Goal: Task Accomplishment & Management: Use online tool/utility

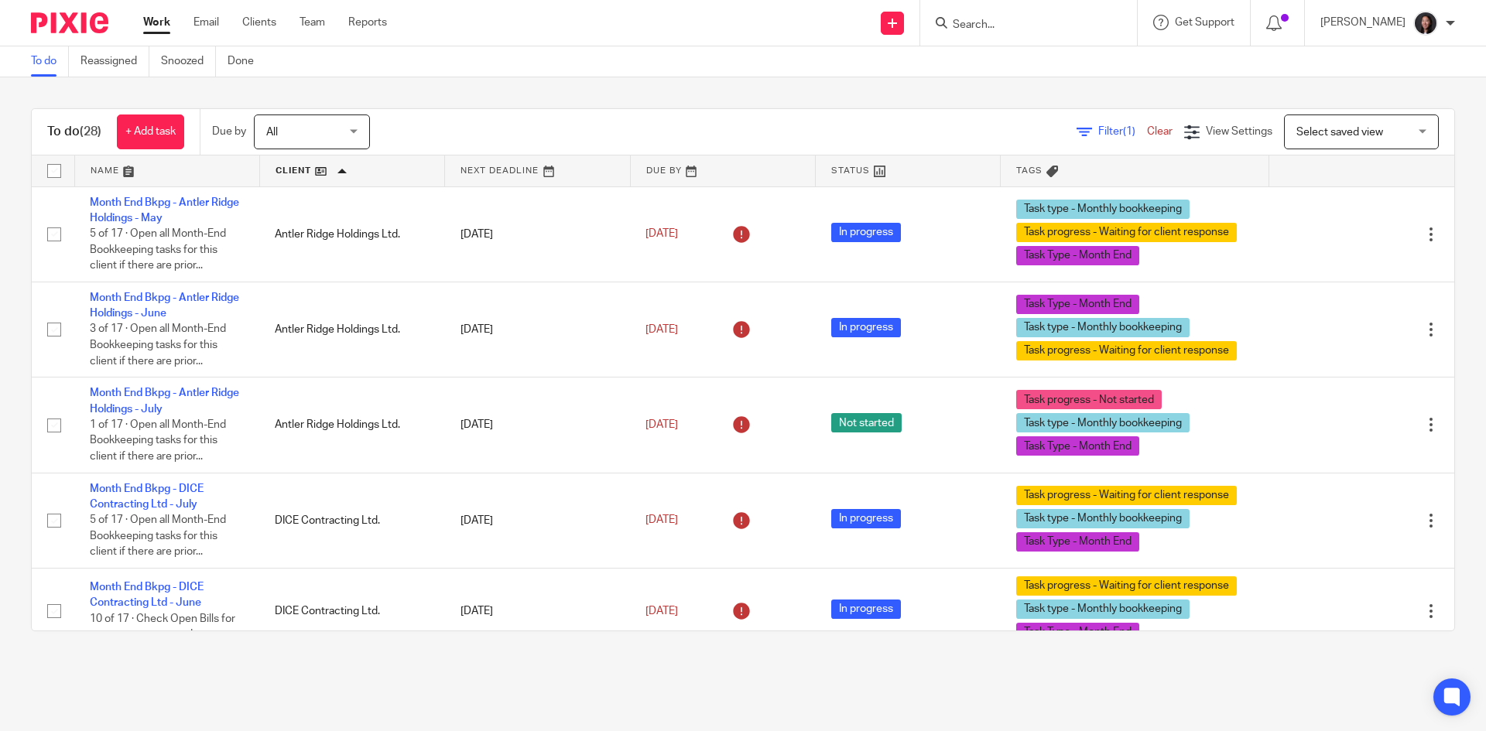
click at [200, 17] on link "Email" at bounding box center [207, 22] width 26 height 15
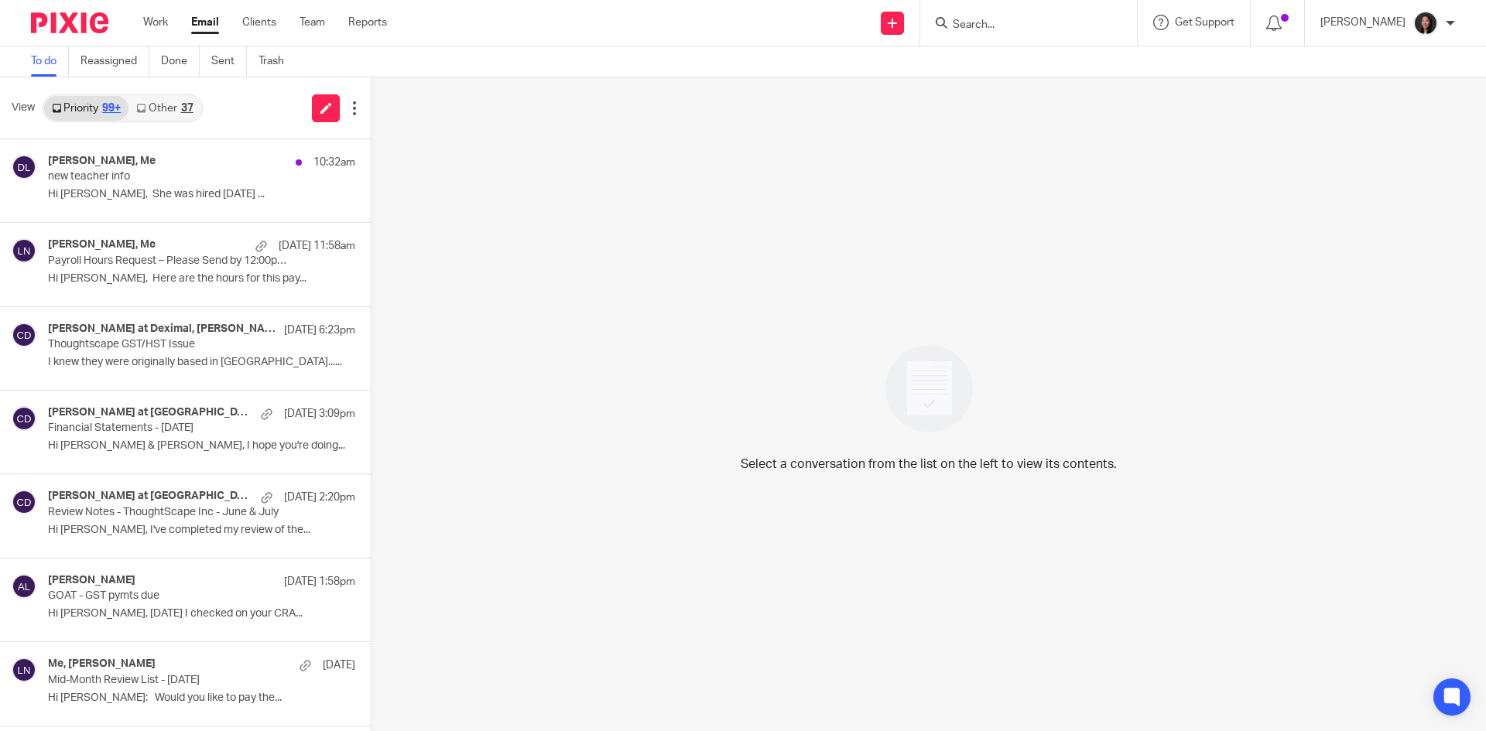
click at [152, 108] on link "Other 37" at bounding box center [164, 108] width 72 height 25
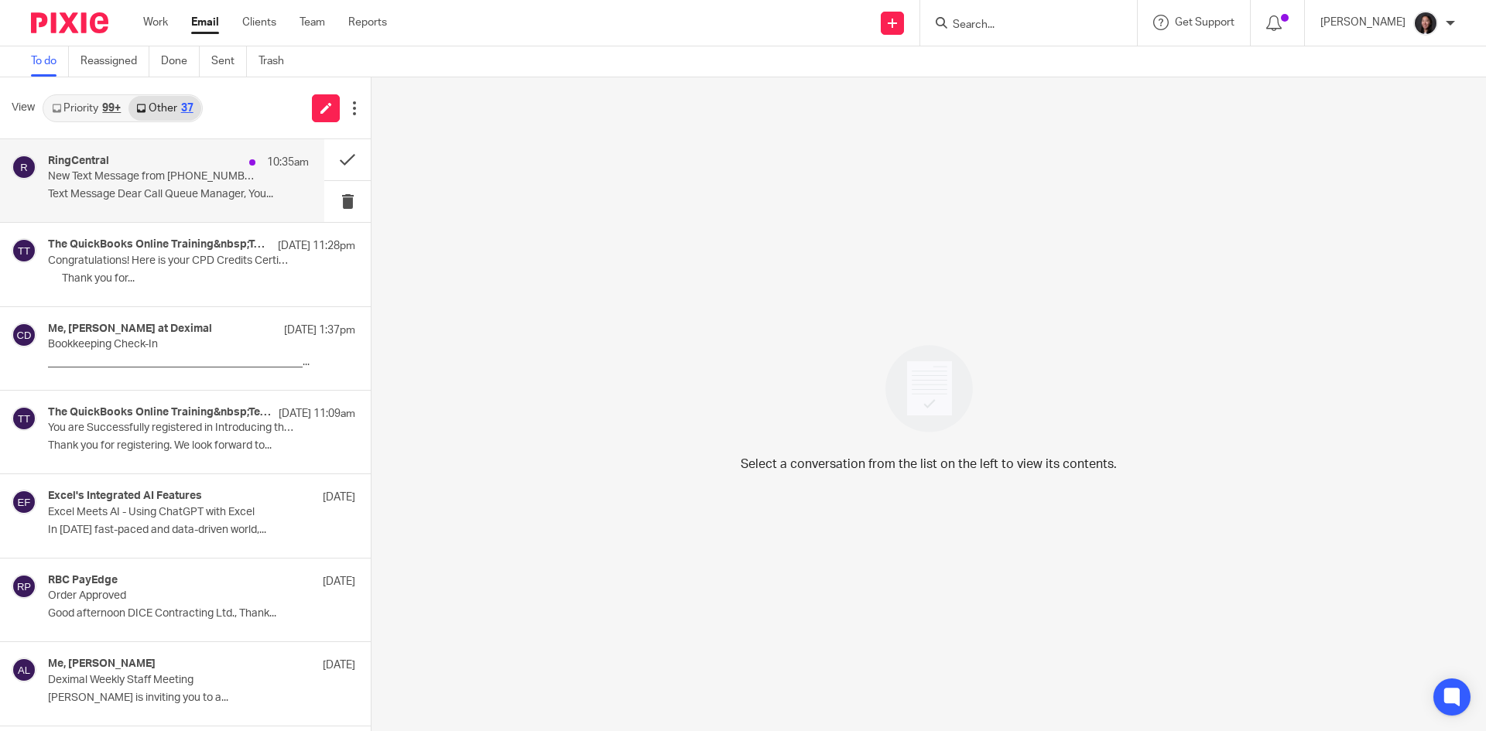
click at [170, 165] on div "RingCentral 10:35am" at bounding box center [178, 162] width 261 height 15
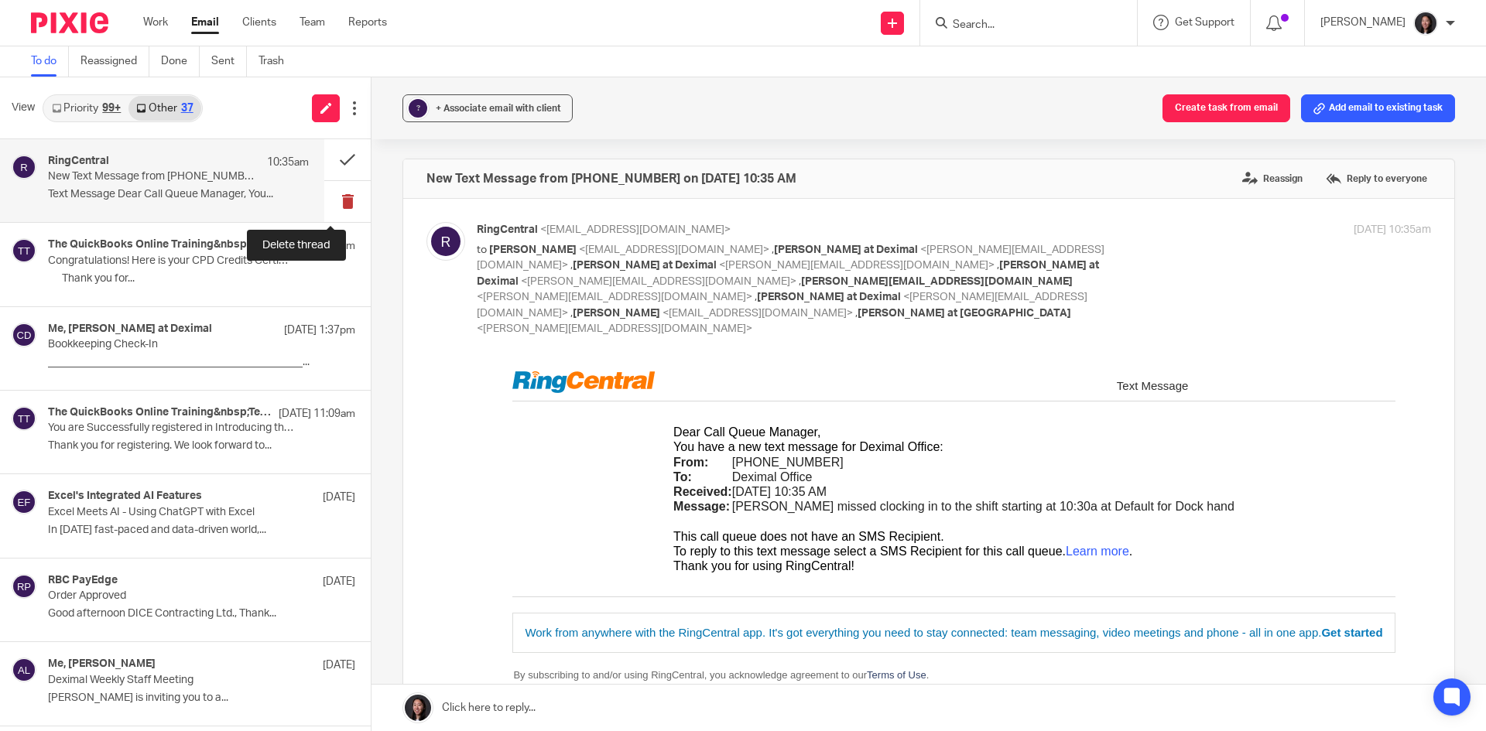
click at [331, 203] on button at bounding box center [347, 201] width 46 height 41
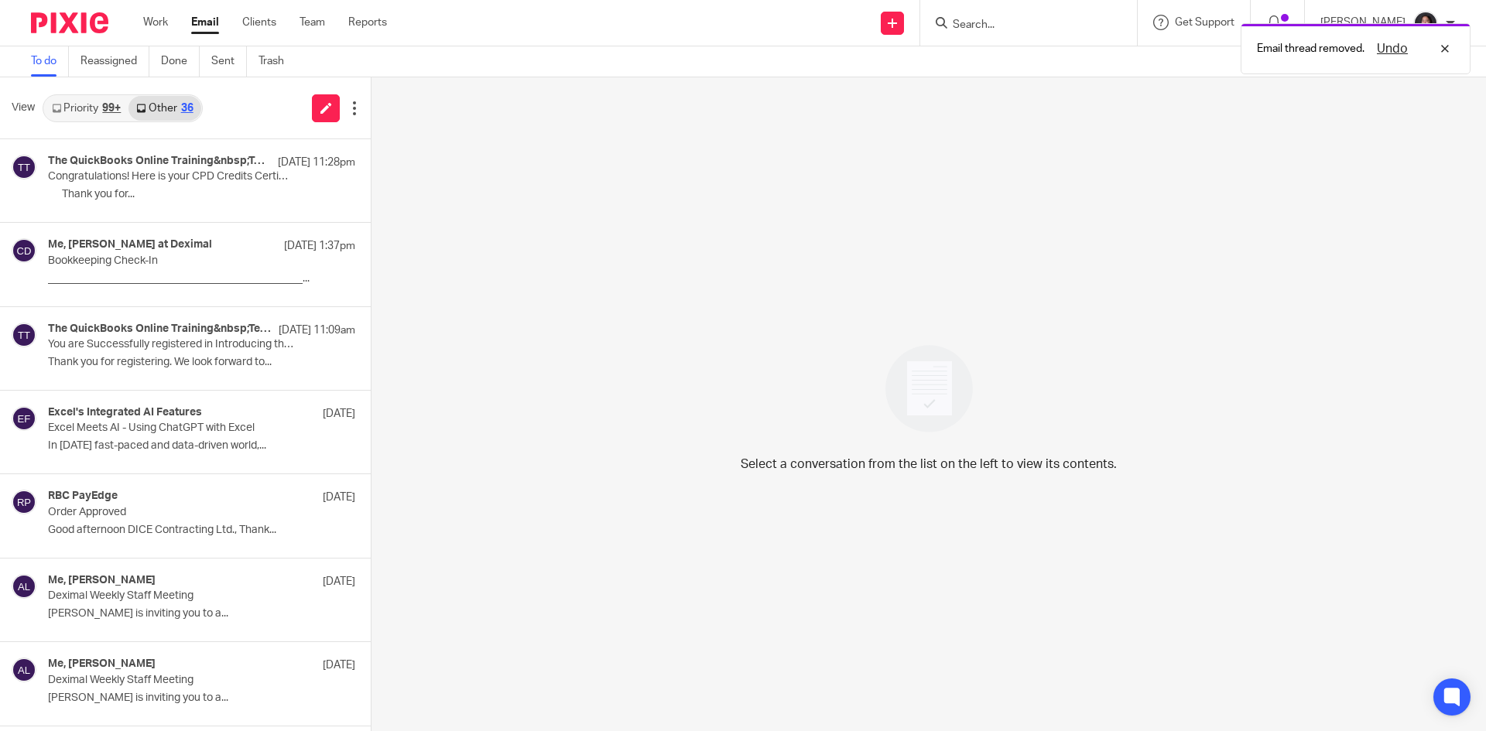
click at [106, 108] on div "99+" at bounding box center [111, 108] width 19 height 11
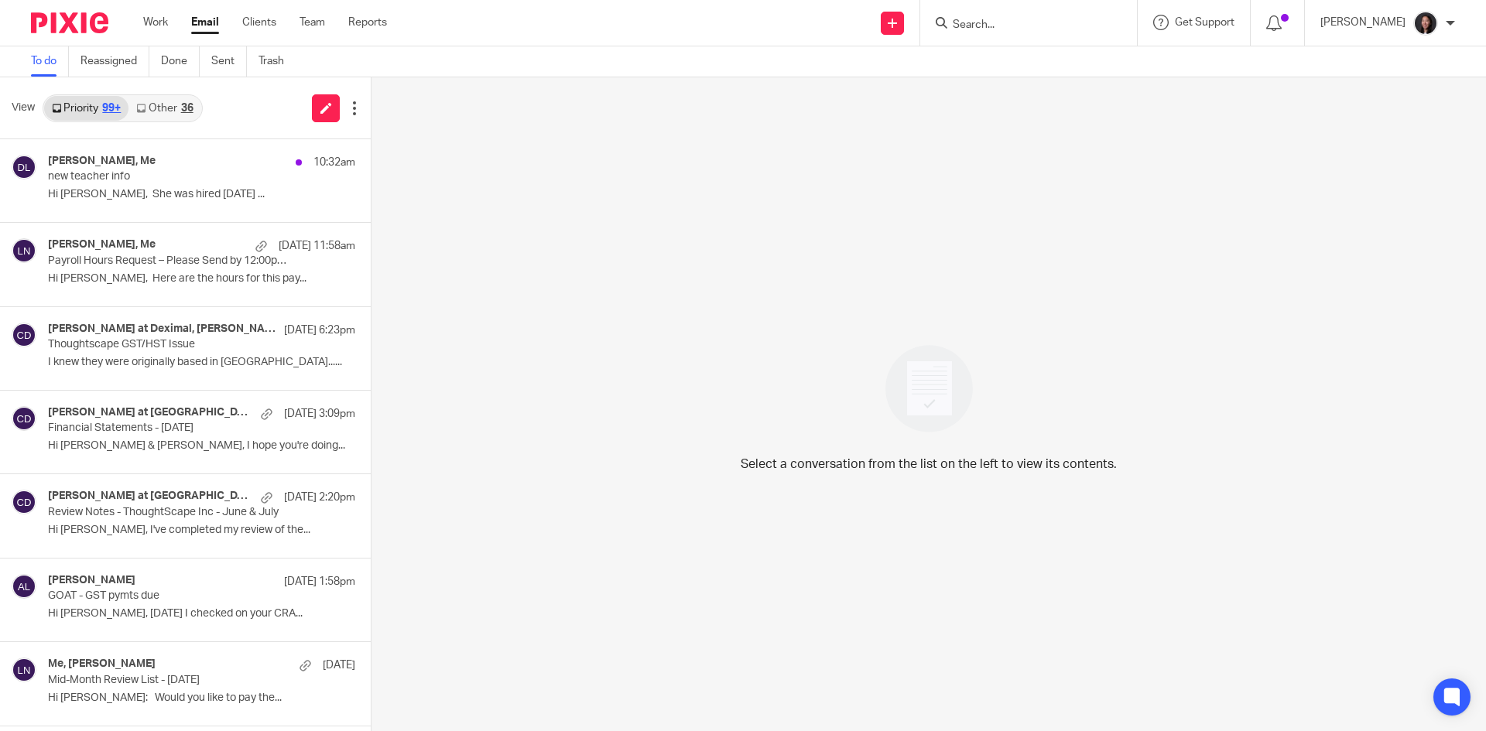
click at [167, 110] on link "Other 36" at bounding box center [164, 108] width 72 height 25
